Goal: Information Seeking & Learning: Learn about a topic

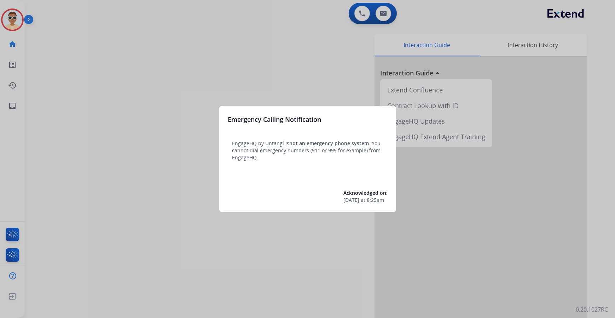
click at [223, 74] on div at bounding box center [307, 159] width 615 height 318
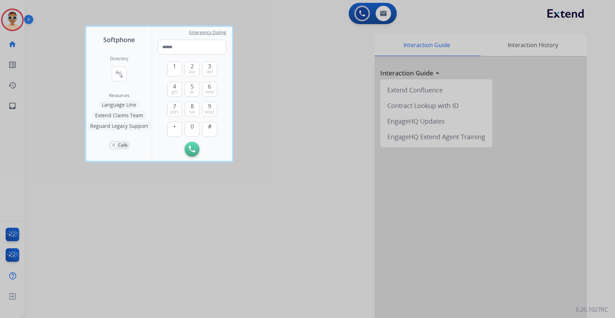
click at [7, 106] on div at bounding box center [307, 159] width 615 height 318
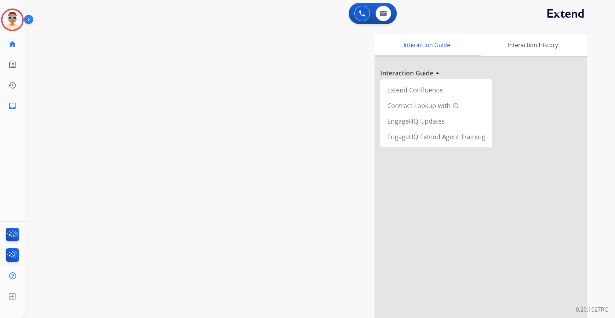
click at [7, 106] on link "inbox Emails" at bounding box center [12, 106] width 20 height 20
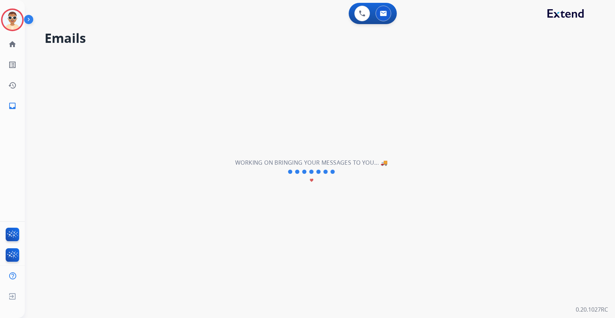
click at [33, 15] on img at bounding box center [30, 20] width 12 height 13
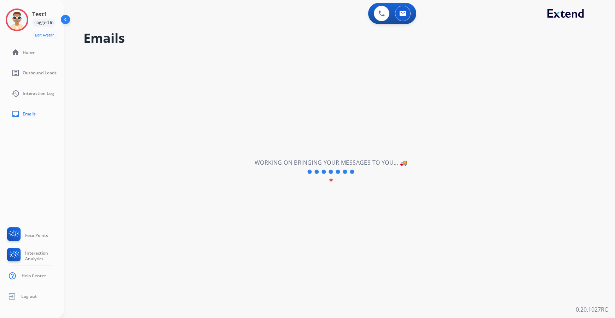
click at [32, 19] on div "Test1 Logged In Edit Avatar Agent: Test1 Routing Profile: Dev Engineering" at bounding box center [32, 23] width 64 height 31
click at [25, 20] on img at bounding box center [17, 20] width 20 height 20
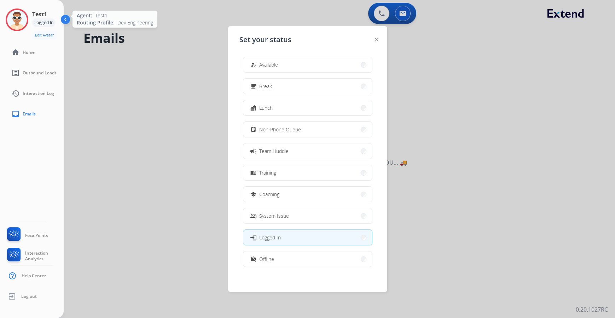
click at [25, 20] on img at bounding box center [17, 20] width 20 height 20
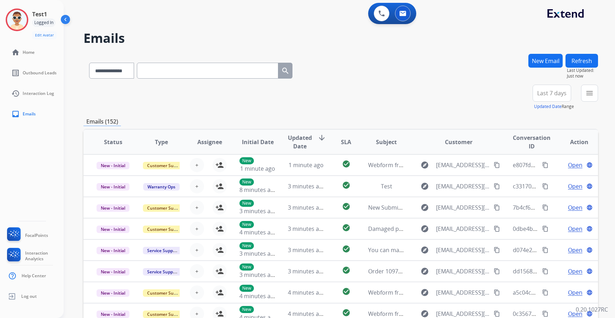
click at [179, 51] on div "**********" at bounding box center [331, 184] width 534 height 318
click at [190, 71] on input "text" at bounding box center [207, 71] width 141 height 16
paste input "**********"
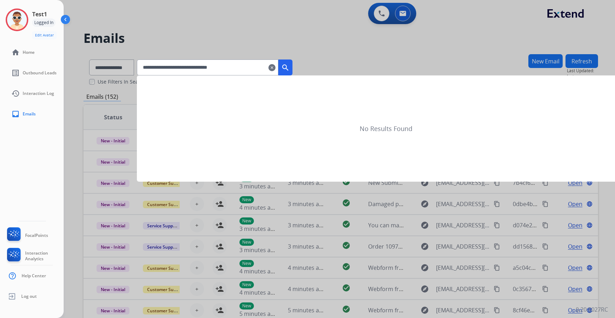
click at [292, 69] on button "search" at bounding box center [285, 67] width 14 height 16
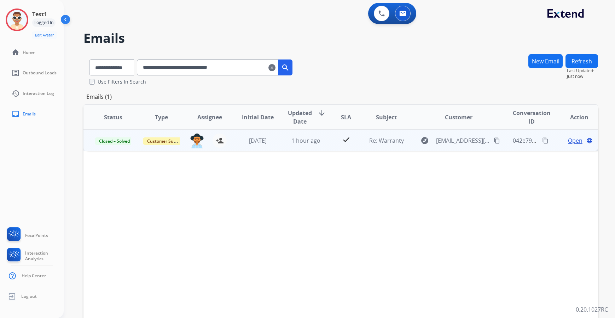
click at [573, 143] on span "Open" at bounding box center [575, 140] width 14 height 8
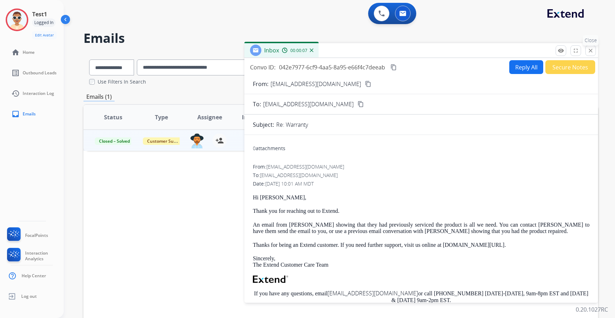
click at [594, 51] on button "close Close" at bounding box center [590, 50] width 11 height 11
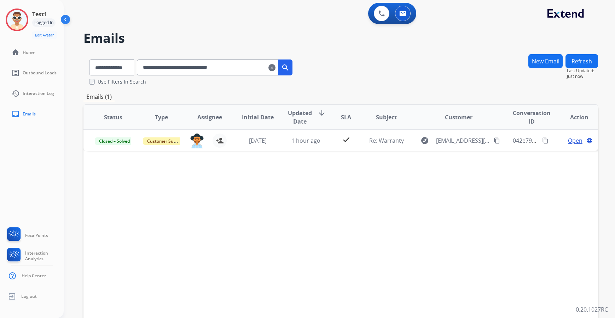
click at [255, 70] on input "**********" at bounding box center [207, 67] width 141 height 16
paste input "text"
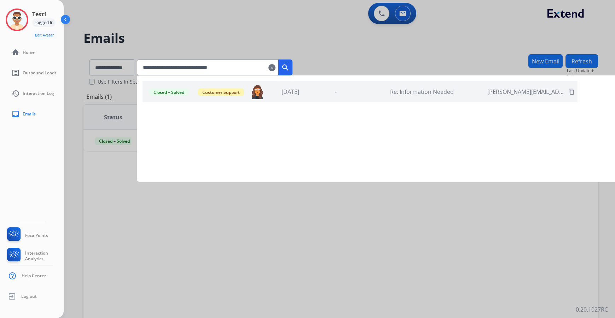
click at [368, 89] on div "Closed – Solved Customer Support tabytha.garcia@mcibpo.com 6 days ago - Re: Inf…" at bounding box center [360, 91] width 435 height 21
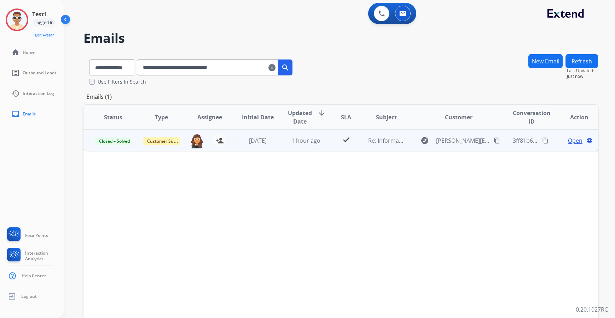
click at [572, 141] on span "Open" at bounding box center [575, 140] width 14 height 8
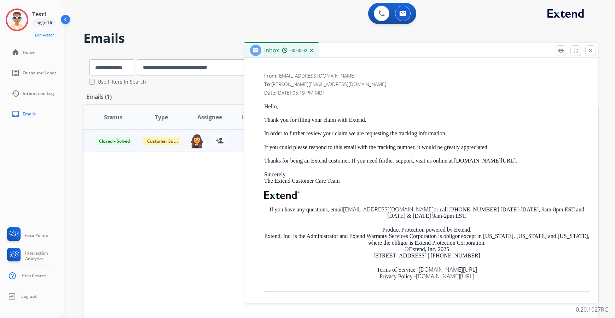
scroll to position [214, 0]
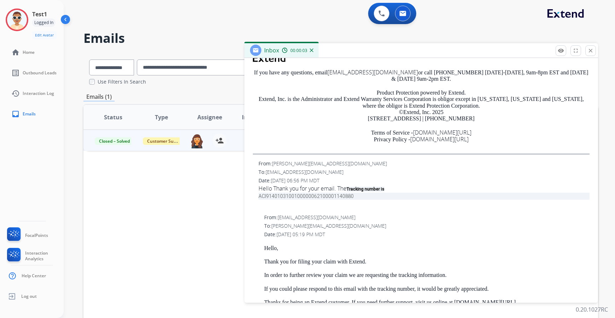
click at [377, 186] on span "Tracking number is" at bounding box center [366, 188] width 38 height 5
click at [369, 200] on span "Hello Thank you for your email. The Tracking number is ACI914010310010000006210…" at bounding box center [424, 196] width 331 height 24
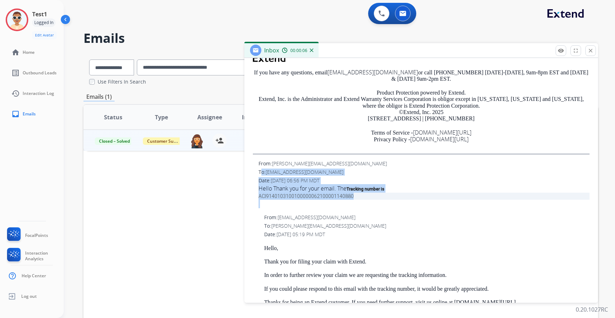
drag, startPoint x: 369, startPoint y: 200, endPoint x: 362, endPoint y: 170, distance: 31.1
click at [362, 170] on div "From: nichole.aurora.007@gmail.com To: support@extend.com Date: 09/11/2025 - 06…" at bounding box center [421, 184] width 337 height 48
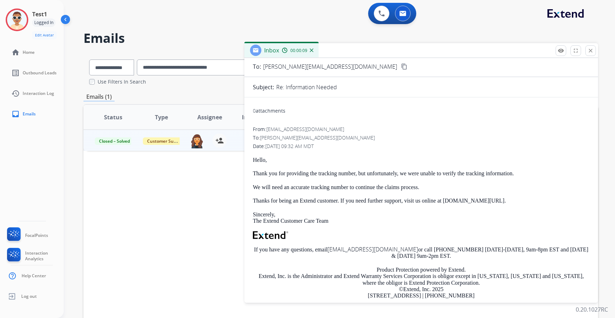
scroll to position [0, 0]
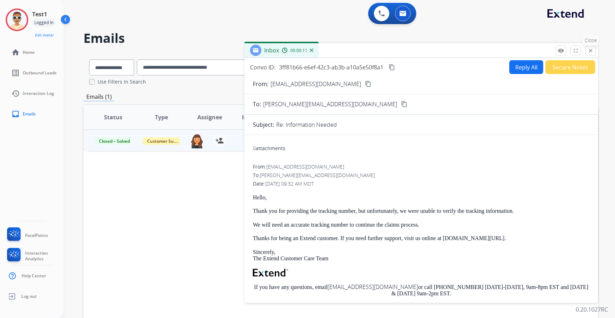
click at [587, 52] on button "close Close" at bounding box center [590, 50] width 11 height 11
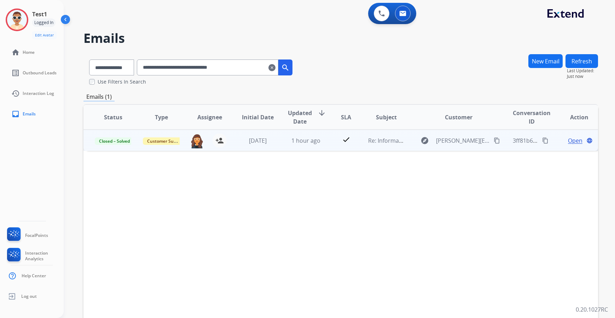
click at [568, 141] on span "Open" at bounding box center [575, 140] width 14 height 8
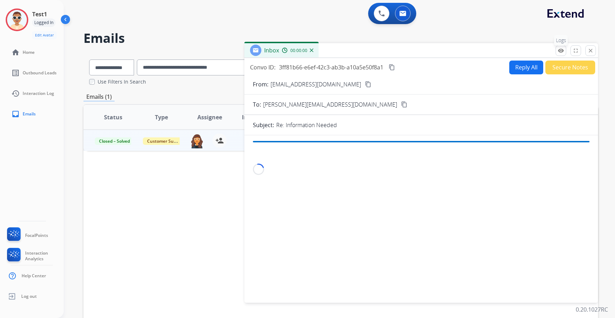
click at [563, 53] on mat-icon "remove_red_eye" at bounding box center [561, 50] width 6 height 6
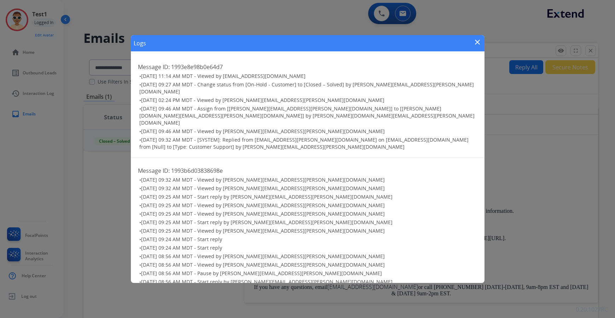
scroll to position [61, 0]
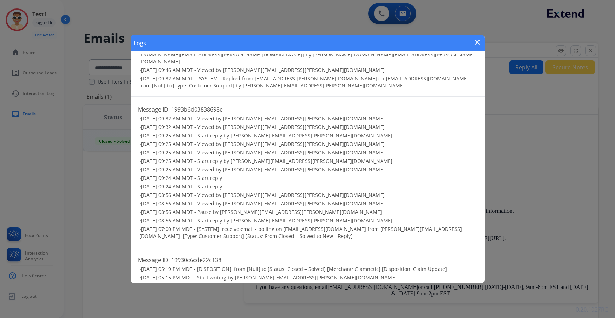
click at [478, 43] on mat-icon "close" at bounding box center [477, 42] width 8 height 8
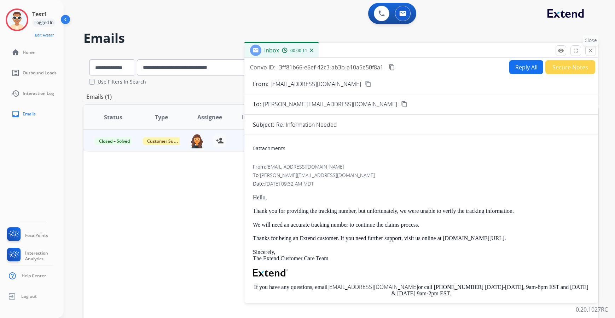
click at [593, 50] on mat-icon "close" at bounding box center [590, 50] width 6 height 6
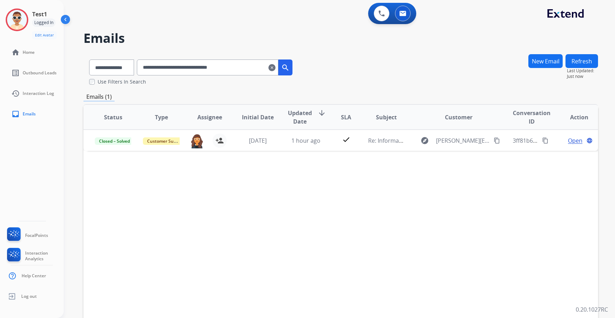
click at [248, 72] on input "**********" at bounding box center [207, 67] width 141 height 16
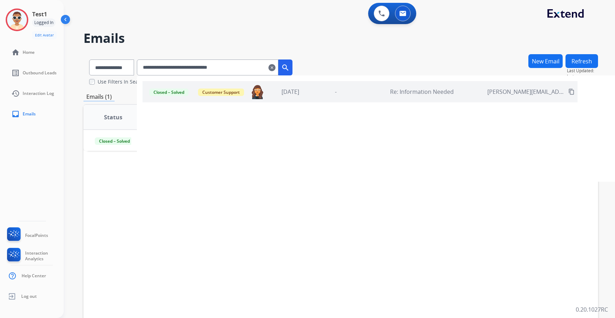
paste input "text"
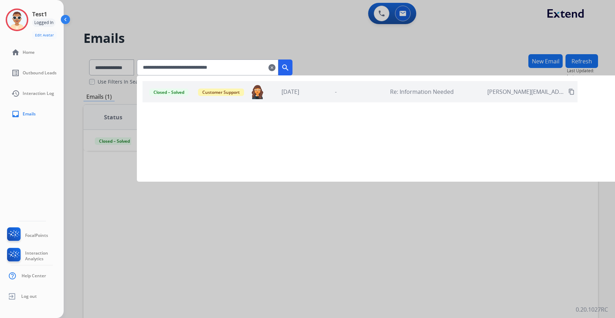
click at [290, 69] on mat-icon "search" at bounding box center [285, 67] width 8 height 8
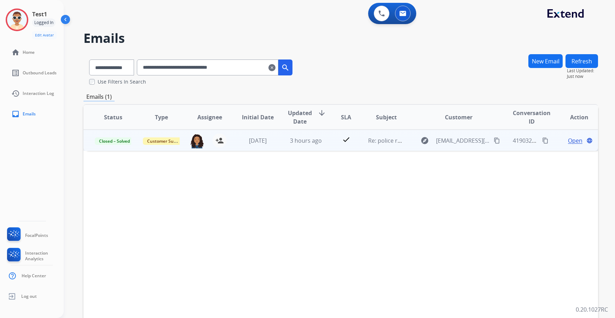
click at [569, 141] on span "Open" at bounding box center [575, 140] width 14 height 8
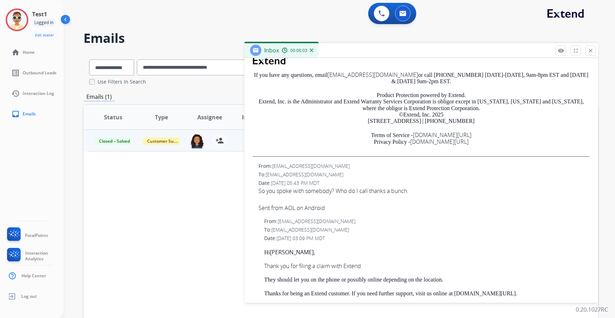
scroll to position [35, 0]
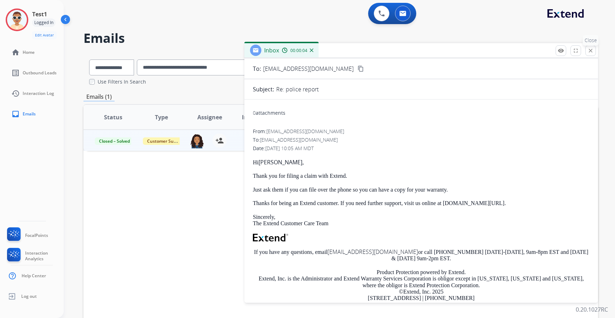
click at [591, 53] on mat-icon "close" at bounding box center [590, 50] width 6 height 6
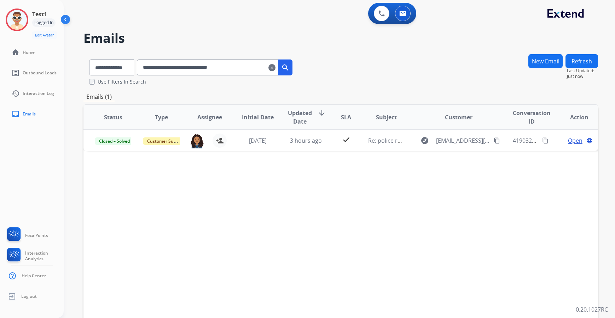
click at [239, 71] on input "**********" at bounding box center [207, 67] width 141 height 16
paste input "text"
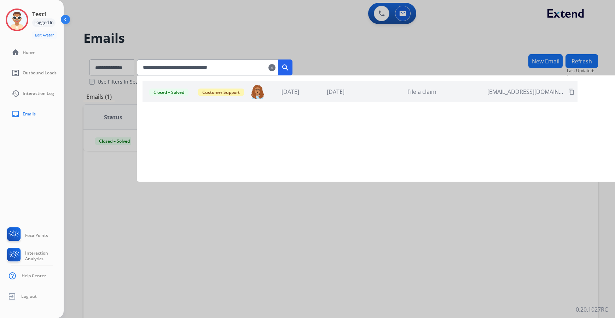
click at [412, 97] on div "Closed – Solved Customer Support jordan.cherry@mcibpo.com 4 days ago 4 days ago…" at bounding box center [360, 91] width 435 height 21
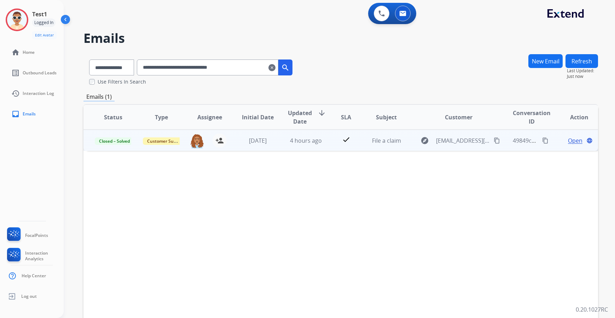
click at [570, 141] on span "Open" at bounding box center [575, 140] width 14 height 8
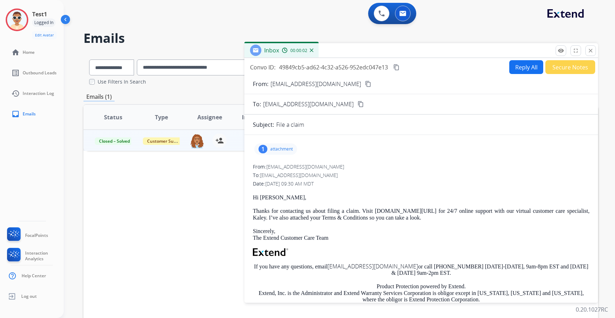
click at [283, 148] on p "attachment" at bounding box center [281, 149] width 23 height 6
click at [476, 169] on div "From: support@extend.com jordan.cherry@mcibpo.com" at bounding box center [421, 166] width 337 height 7
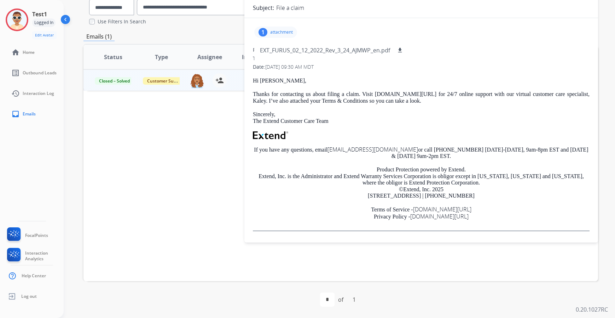
scroll to position [0, 0]
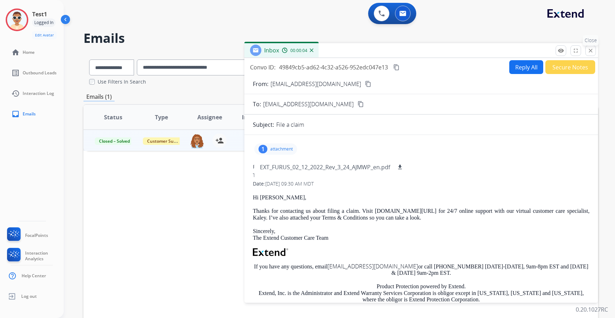
click at [592, 52] on mat-icon "close" at bounding box center [590, 50] width 6 height 6
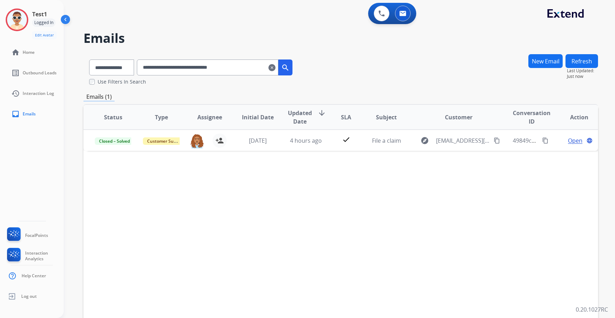
click at [245, 67] on input "**********" at bounding box center [207, 67] width 141 height 16
paste input "text"
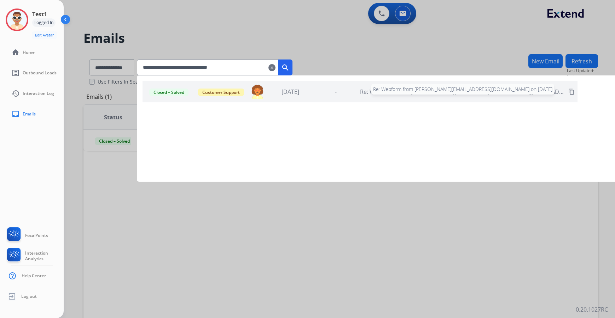
type input "**********"
click at [404, 94] on span "Re: Webform from bailey.holland927@gmail.com on 09/08/2025" at bounding box center [467, 92] width 214 height 8
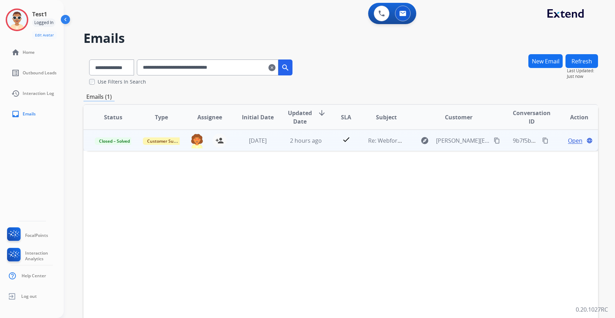
click at [569, 140] on span "Open" at bounding box center [575, 140] width 14 height 8
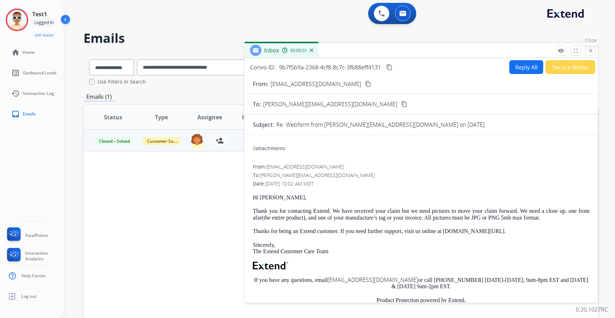
click at [591, 53] on mat-icon "close" at bounding box center [590, 50] width 6 height 6
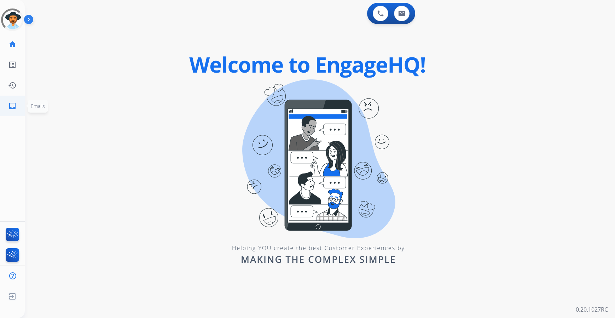
click at [16, 109] on mat-icon "inbox" at bounding box center [12, 105] width 8 height 8
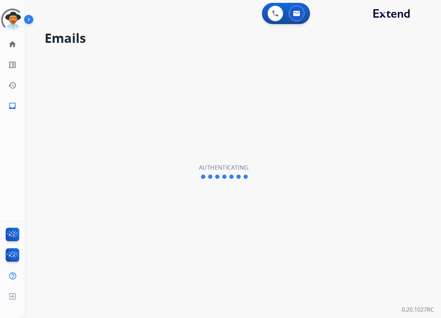
click at [321, 132] on div "Emails Authenticating." at bounding box center [224, 171] width 399 height 292
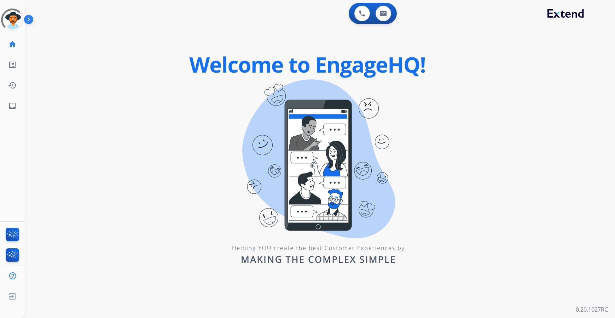
click at [354, 145] on div "0 Voice Interactions 0 Email Interactions swap_horiz Break voice bridge close_f…" at bounding box center [320, 159] width 590 height 318
click at [31, 18] on img at bounding box center [30, 20] width 12 height 13
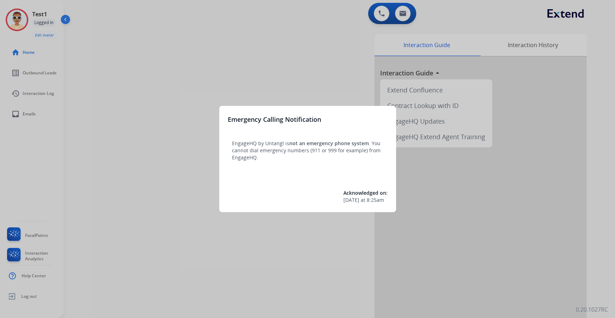
click at [119, 68] on div at bounding box center [307, 159] width 615 height 318
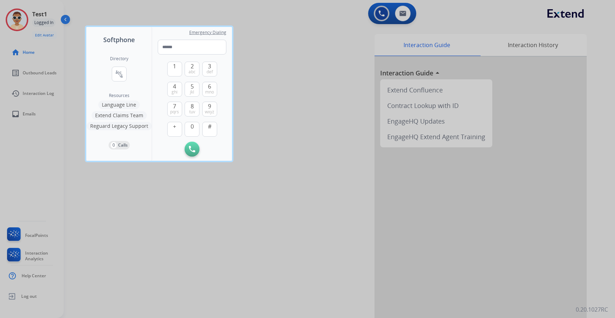
click at [123, 210] on div at bounding box center [307, 159] width 615 height 318
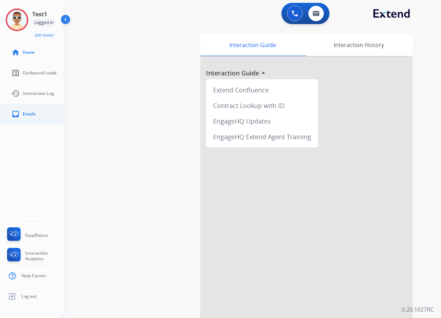
click at [27, 111] on span "Emails" at bounding box center [29, 114] width 13 height 6
select select "**********"
